Goal: Information Seeking & Learning: Learn about a topic

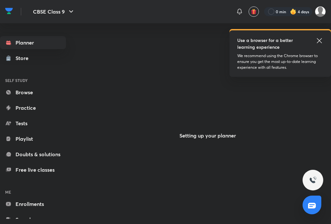
click at [318, 39] on icon at bounding box center [319, 40] width 5 height 5
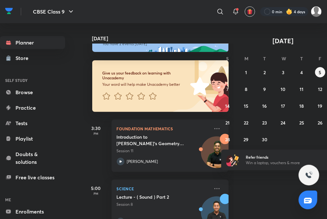
scroll to position [39, 0]
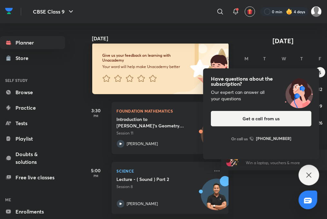
drag, startPoint x: 308, startPoint y: 173, endPoint x: 238, endPoint y: 204, distance: 76.3
click at [308, 173] on icon at bounding box center [310, 175] width 8 height 8
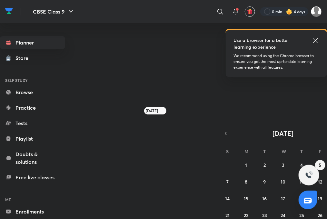
click at [318, 42] on icon at bounding box center [316, 41] width 8 height 8
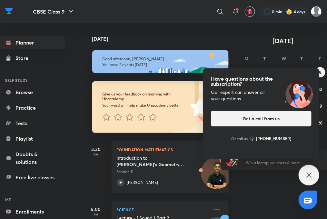
click at [311, 173] on icon at bounding box center [310, 175] width 8 height 8
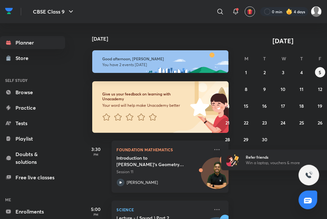
scroll to position [39, 0]
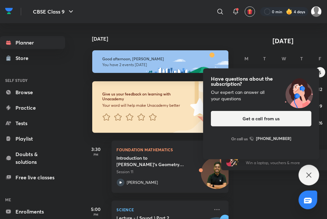
click at [314, 176] on div "Have questions about the subscription? Our expert can answer all your questions…" at bounding box center [309, 175] width 21 height 21
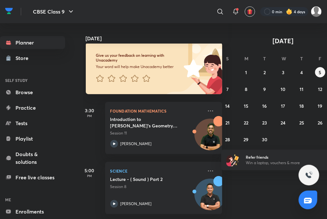
scroll to position [5, 18]
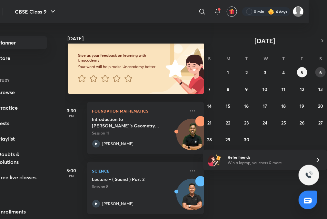
click at [322, 69] on abbr "6" at bounding box center [321, 72] width 3 height 6
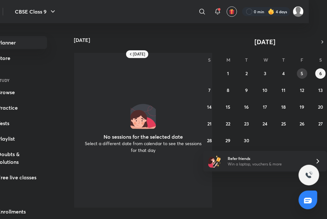
click at [302, 70] on abbr "5" at bounding box center [302, 73] width 3 height 6
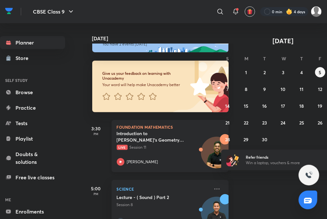
scroll to position [39, 0]
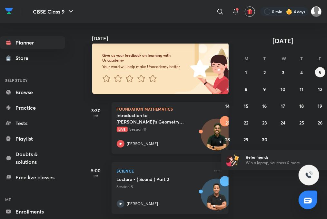
click at [125, 140] on div "[PERSON_NAME]" at bounding box center [163, 144] width 93 height 8
click at [234, 11] on icon at bounding box center [236, 11] width 4 height 4
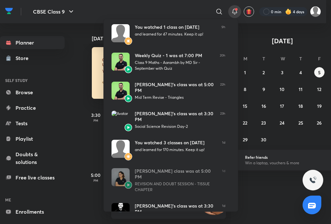
click at [249, 187] on div at bounding box center [165, 112] width 331 height 224
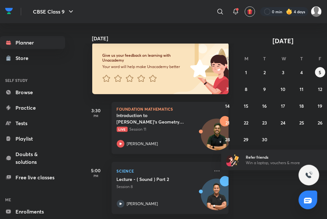
click at [123, 144] on icon at bounding box center [121, 144] width 8 height 8
